Goal: Transaction & Acquisition: Obtain resource

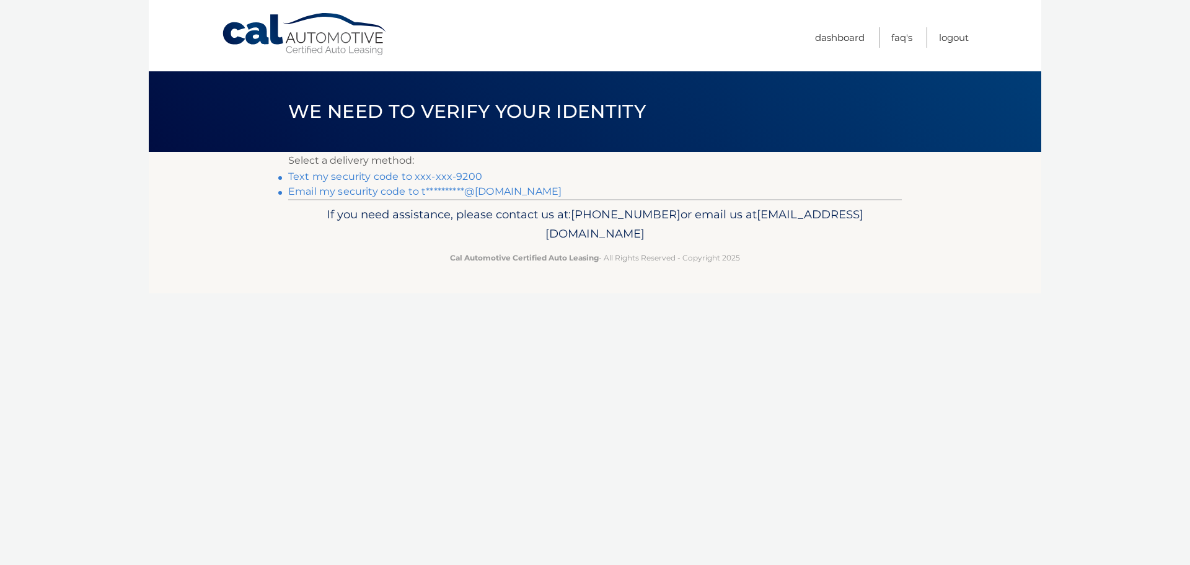
click at [371, 184] on li "Text my security code to xxx-xxx-9200" at bounding box center [595, 176] width 614 height 15
click at [376, 180] on link "Text my security code to xxx-xxx-9200" at bounding box center [385, 176] width 194 height 12
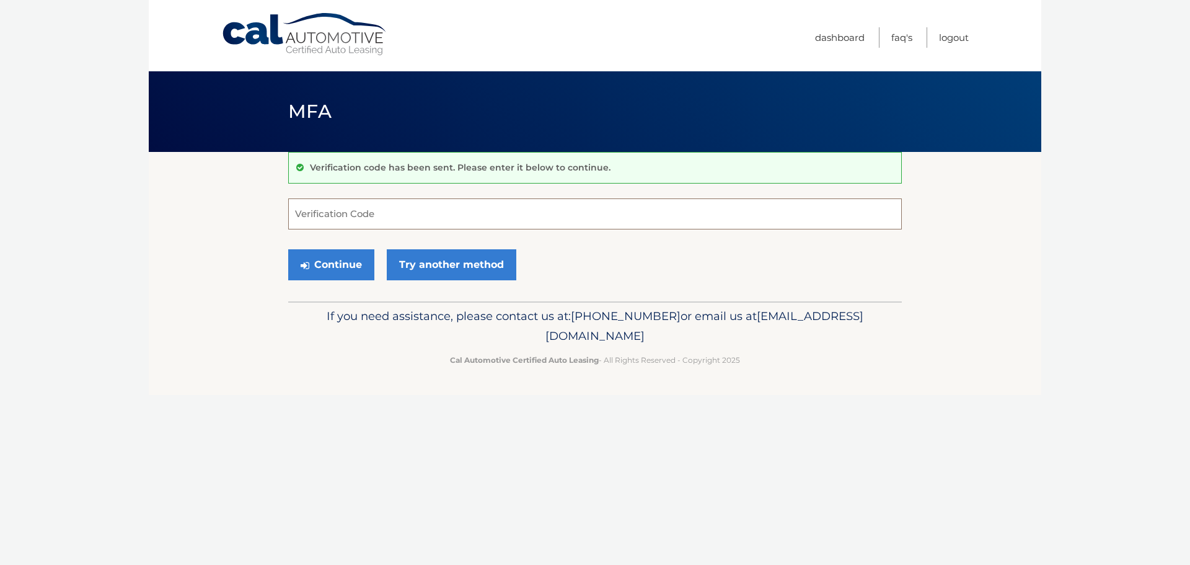
click at [392, 215] on input "Verification Code" at bounding box center [595, 213] width 614 height 31
type input "107457"
click at [334, 261] on button "Continue" at bounding box center [331, 264] width 86 height 31
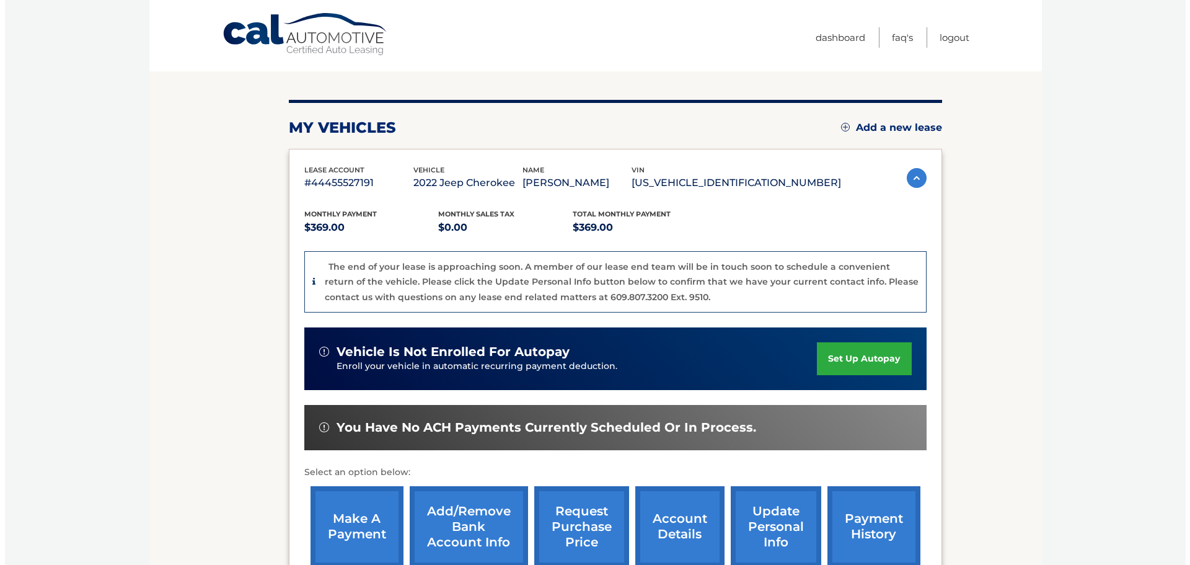
scroll to position [206, 0]
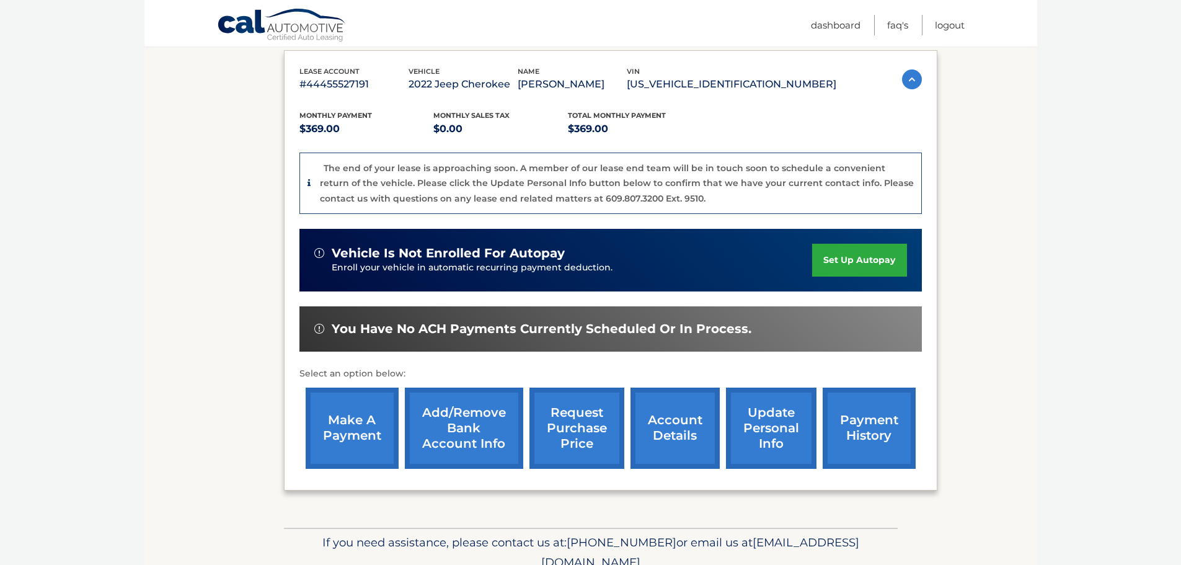
click at [582, 431] on link "request purchase price" at bounding box center [576, 427] width 95 height 81
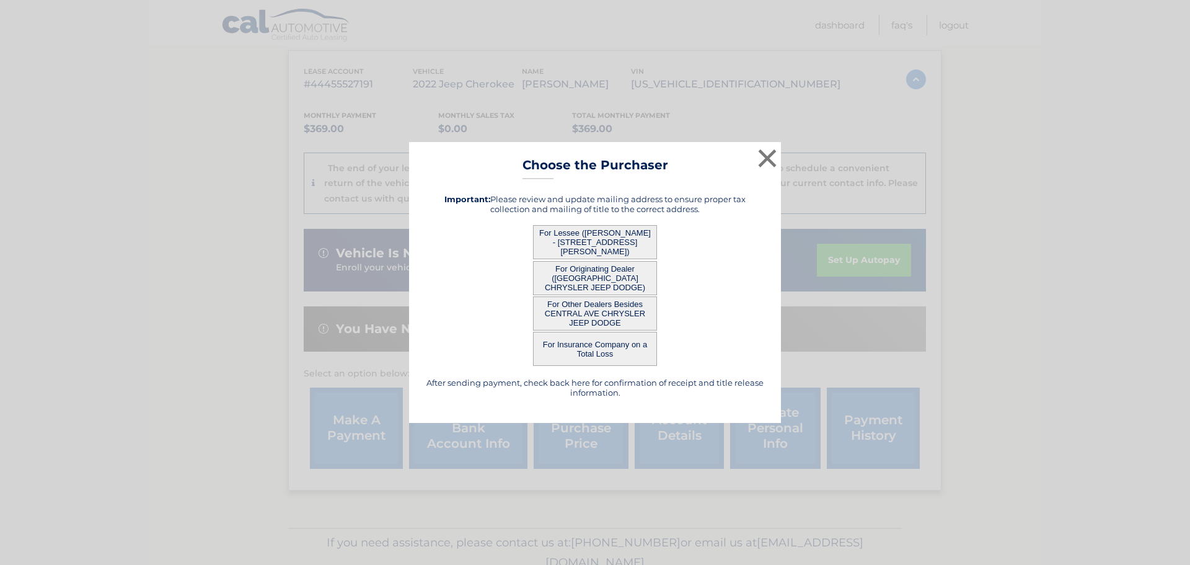
click at [603, 241] on button "For Lessee ([PERSON_NAME] - [STREET_ADDRESS][PERSON_NAME])" at bounding box center [595, 242] width 124 height 34
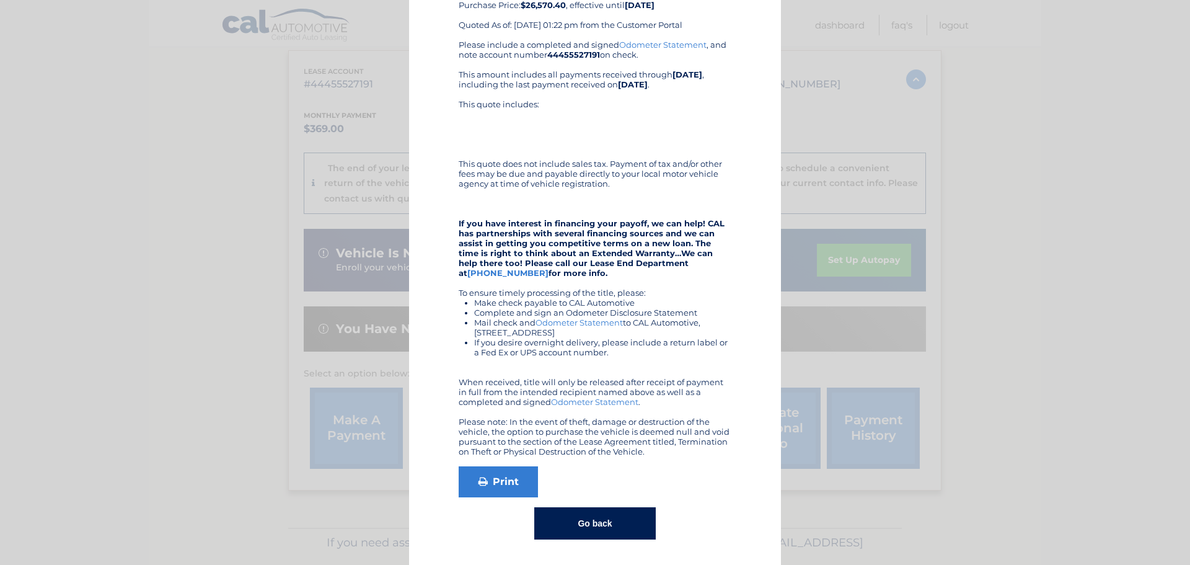
scroll to position [0, 0]
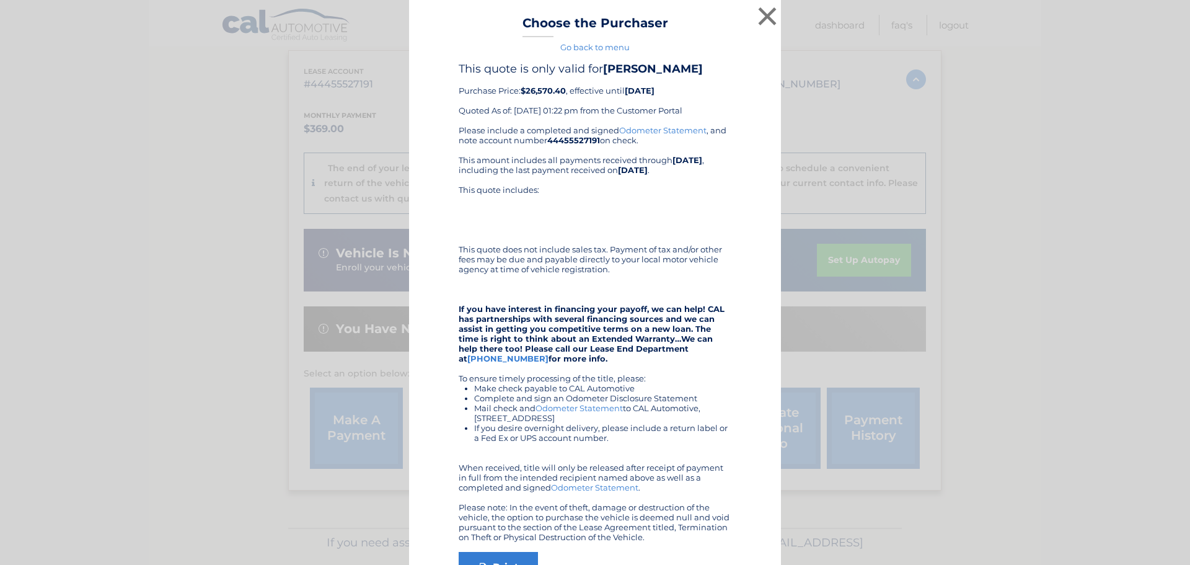
drag, startPoint x: 454, startPoint y: 68, endPoint x: 745, endPoint y: 206, distance: 322.2
click at [745, 206] on div "This quote is only valid for [PERSON_NAME] Purchase Price: $26,570.40 , effecti…" at bounding box center [595, 343] width 341 height 563
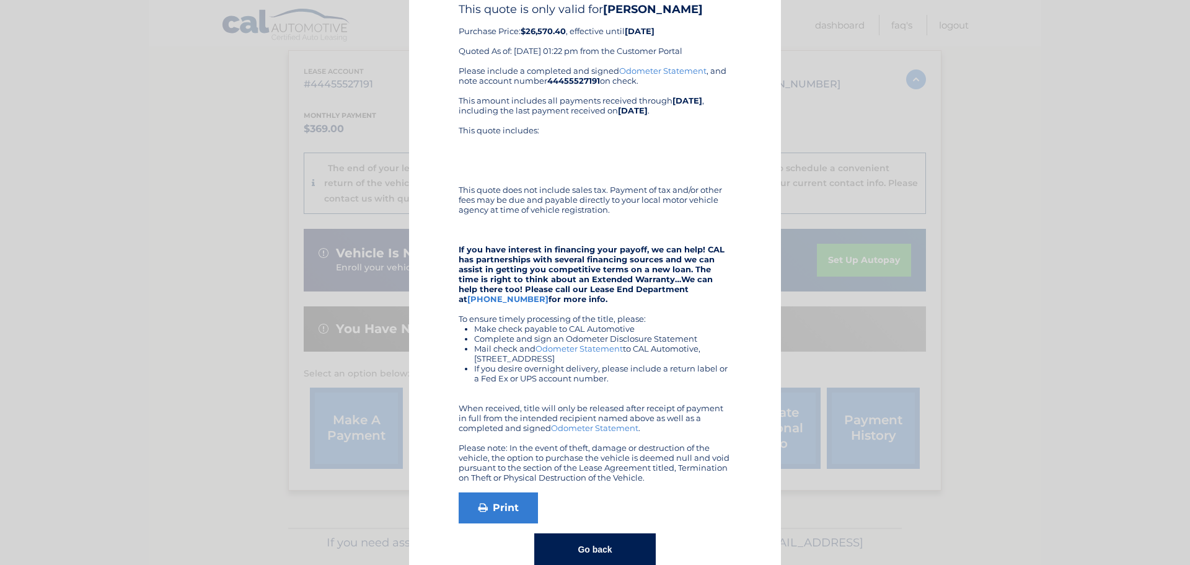
scroll to position [99, 0]
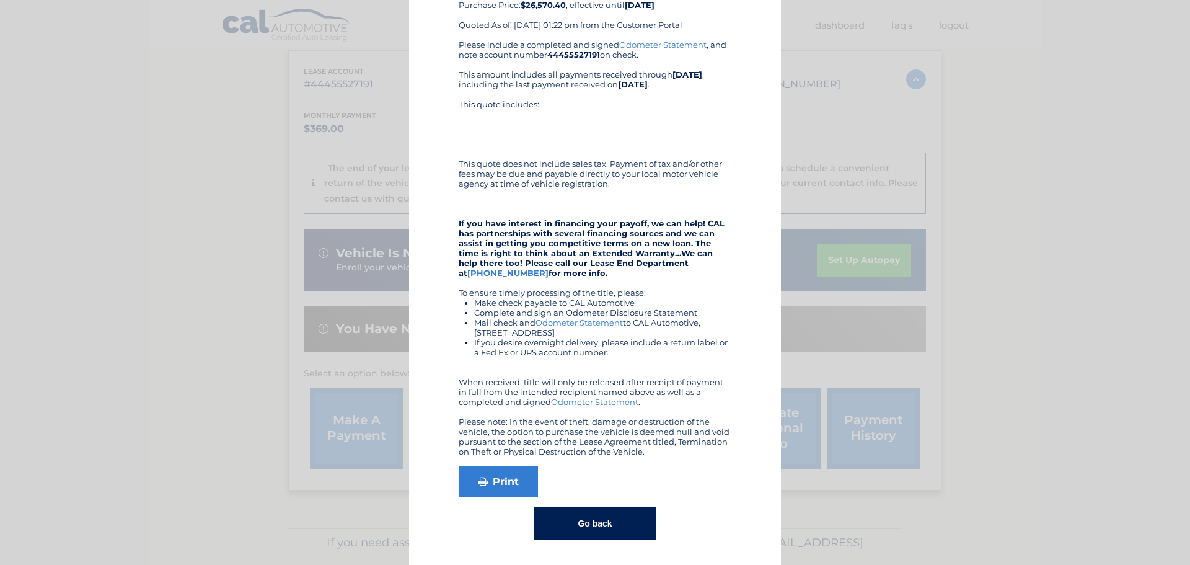
click at [645, 453] on div "Please include a completed and signed Odometer Statement , and note account num…" at bounding box center [595, 248] width 273 height 417
copy div "Lore ipsum do sita conse adi ELITSE DOEIUSMOD Temporin Utlab: $74,458.85 , etdo…"
click at [743, 113] on div "This quote is only valid for [PERSON_NAME] Purchase Price: $26,570.40 , effecti…" at bounding box center [595, 257] width 341 height 563
click at [749, 203] on div "This quote is only valid for [PERSON_NAME] Purchase Price: $26,570.40 , effecti…" at bounding box center [595, 257] width 341 height 563
click at [601, 518] on button "Go back" at bounding box center [594, 523] width 121 height 32
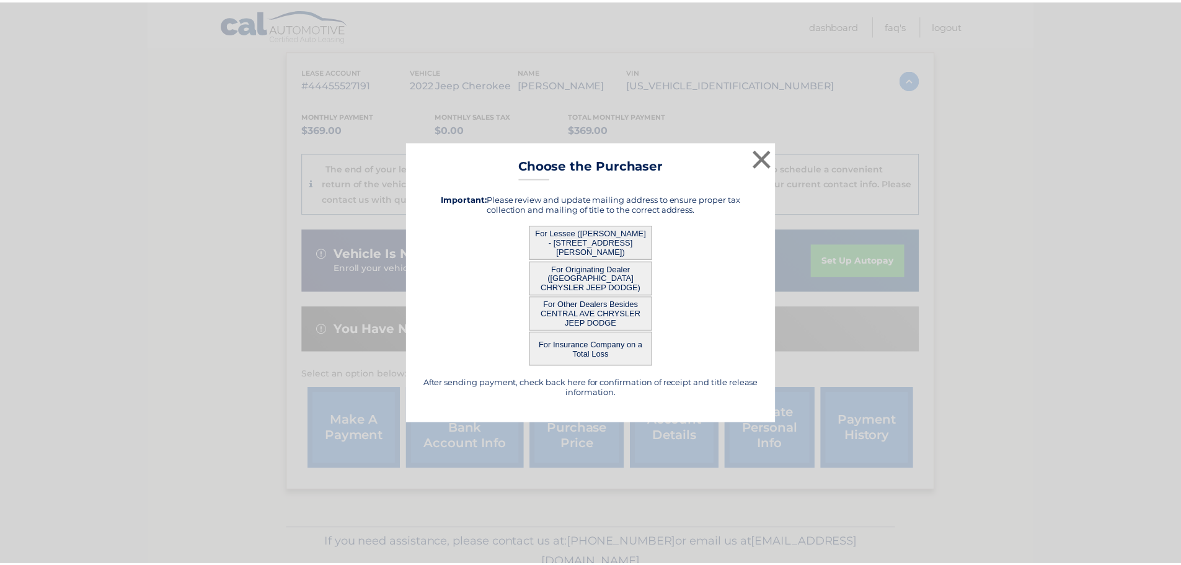
scroll to position [0, 0]
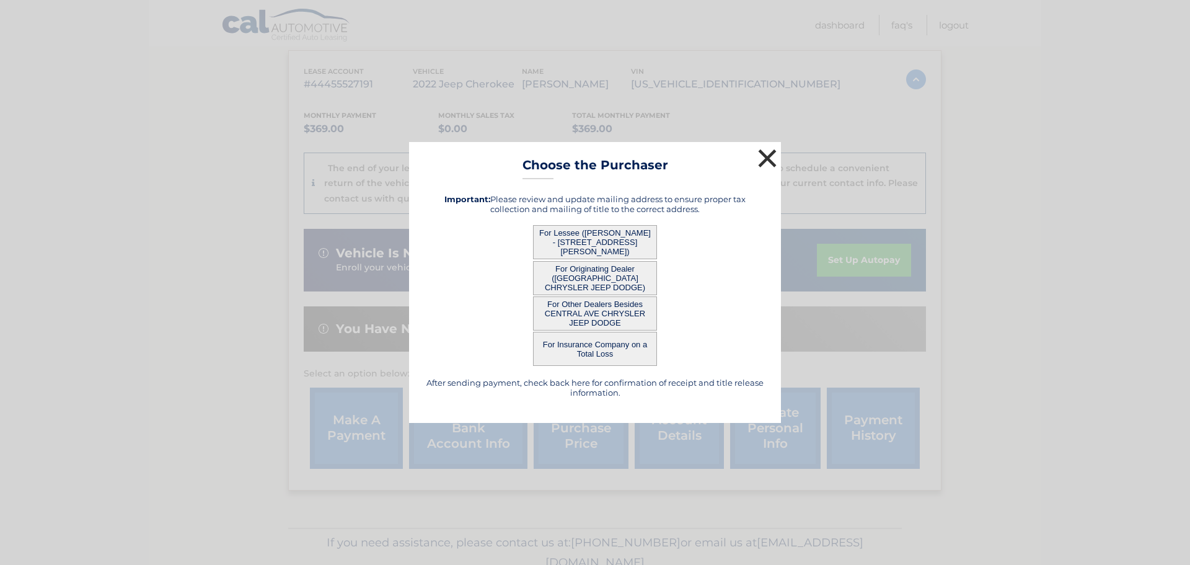
click at [770, 156] on button "×" at bounding box center [767, 158] width 25 height 25
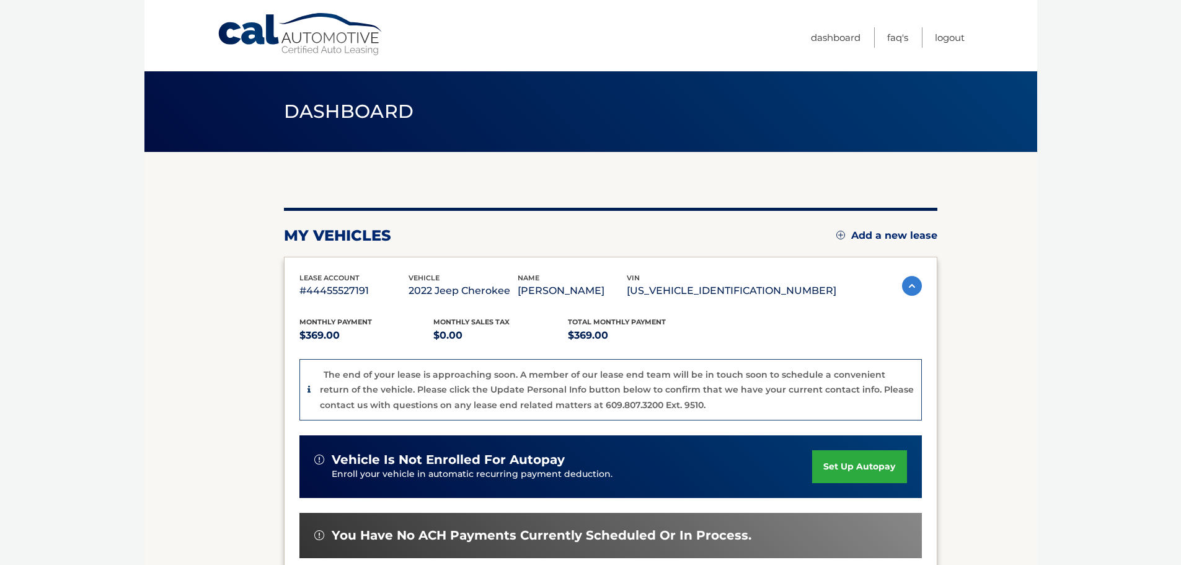
click at [1066, 228] on body "Cal Automotive Menu Dashboard FAQ's Logout" at bounding box center [590, 282] width 1181 height 565
